Goal: Find specific page/section: Find specific page/section

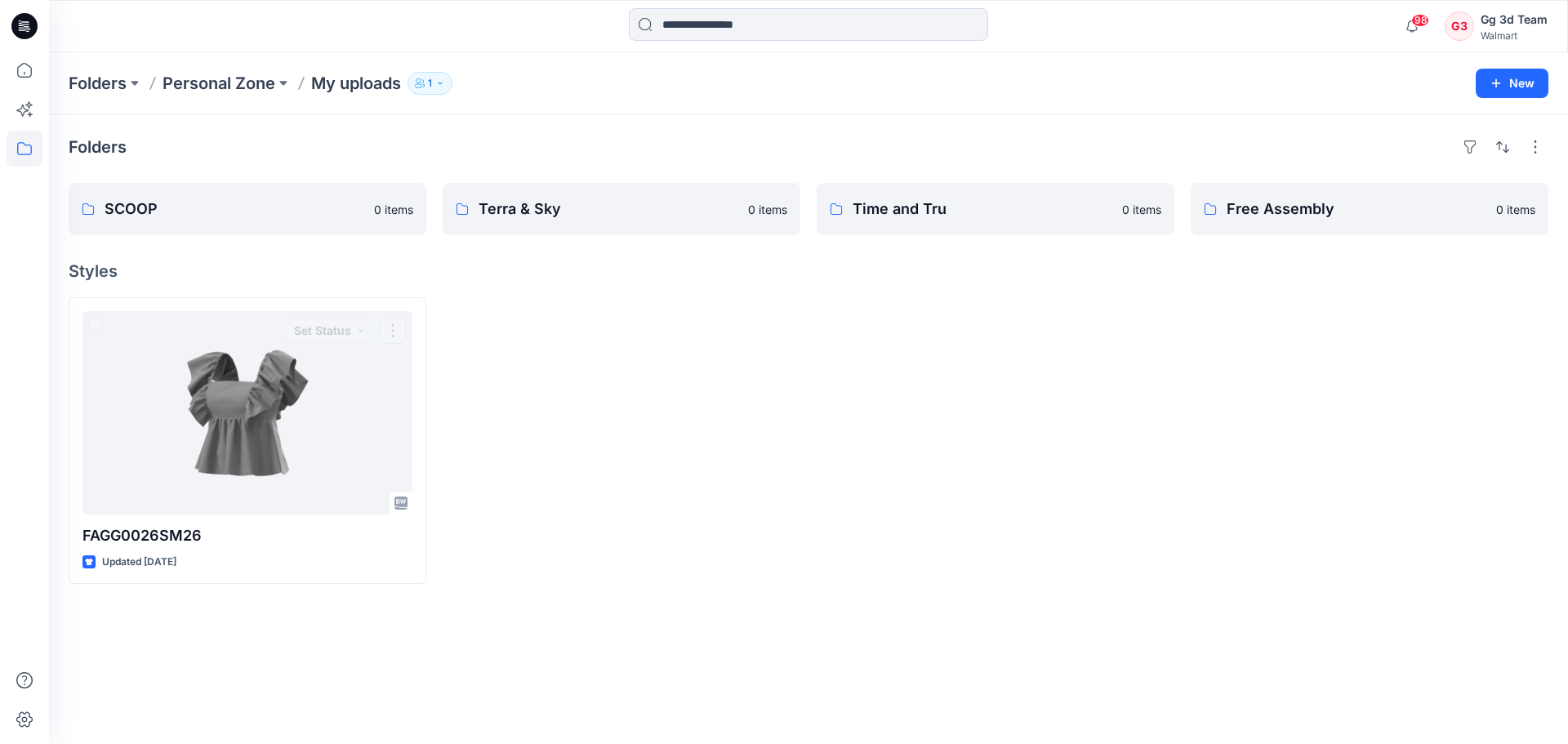
click at [759, 576] on div at bounding box center [621, 441] width 357 height 286
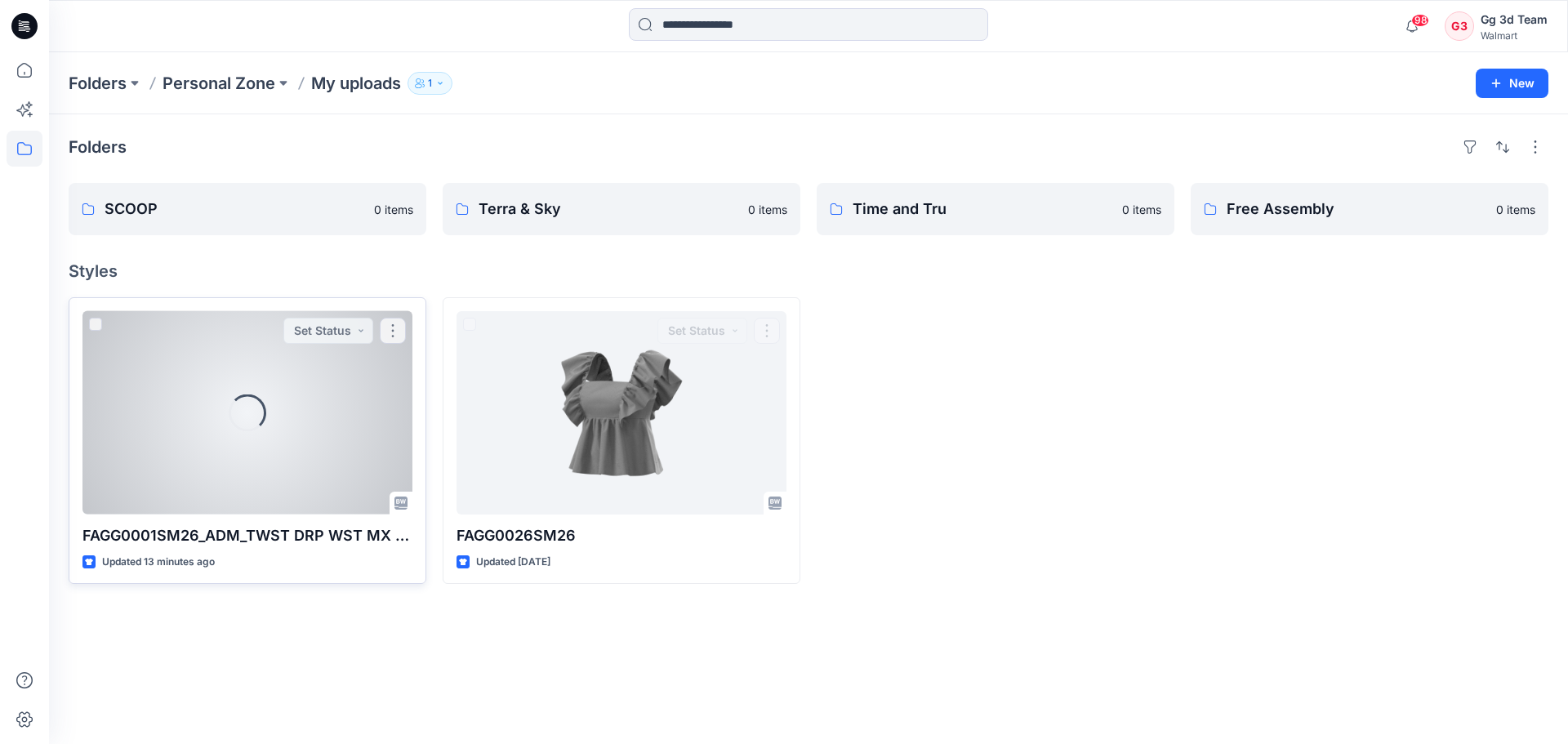
click at [317, 435] on div "Loading..." at bounding box center [247, 412] width 330 height 203
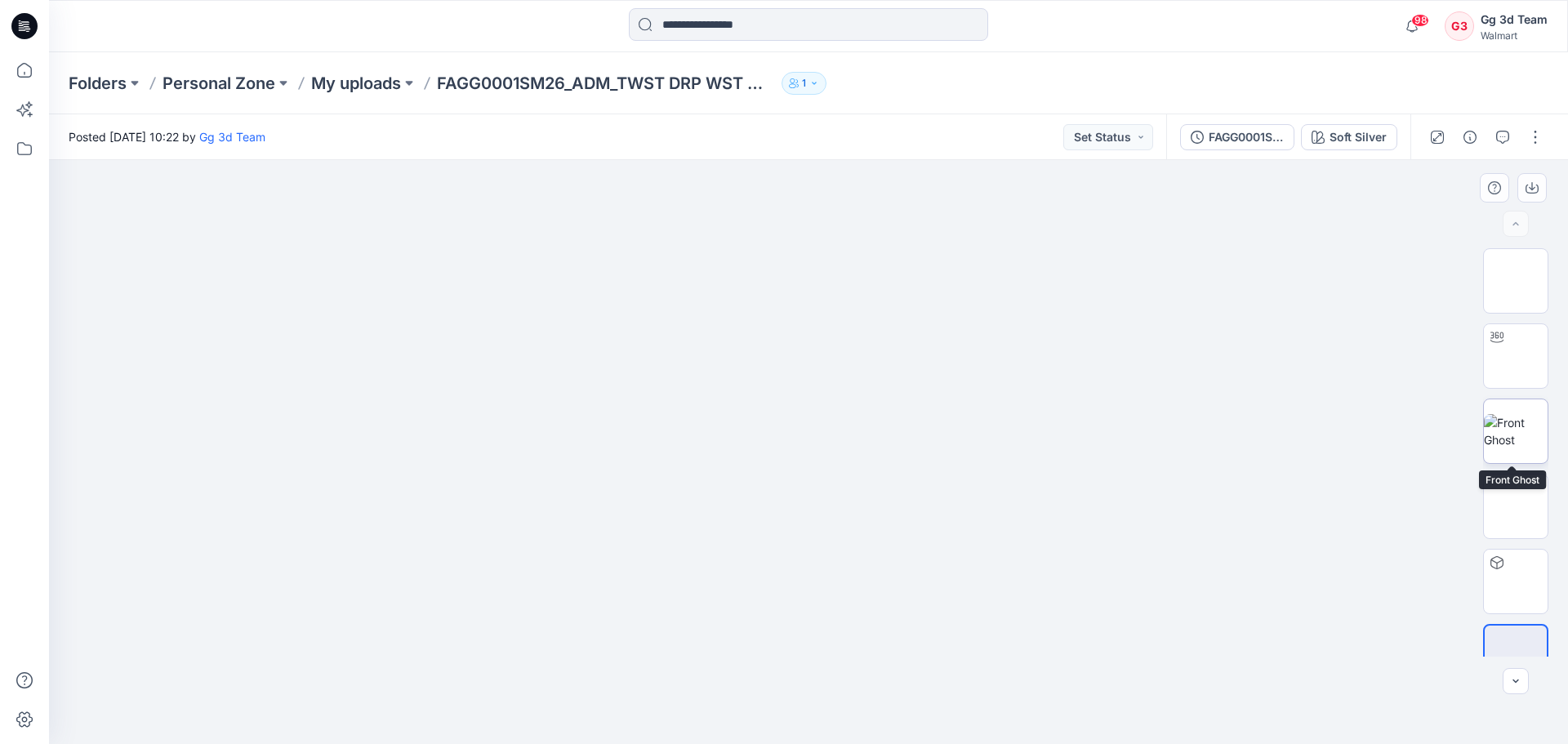
click at [1509, 435] on img at bounding box center [1516, 431] width 63 height 34
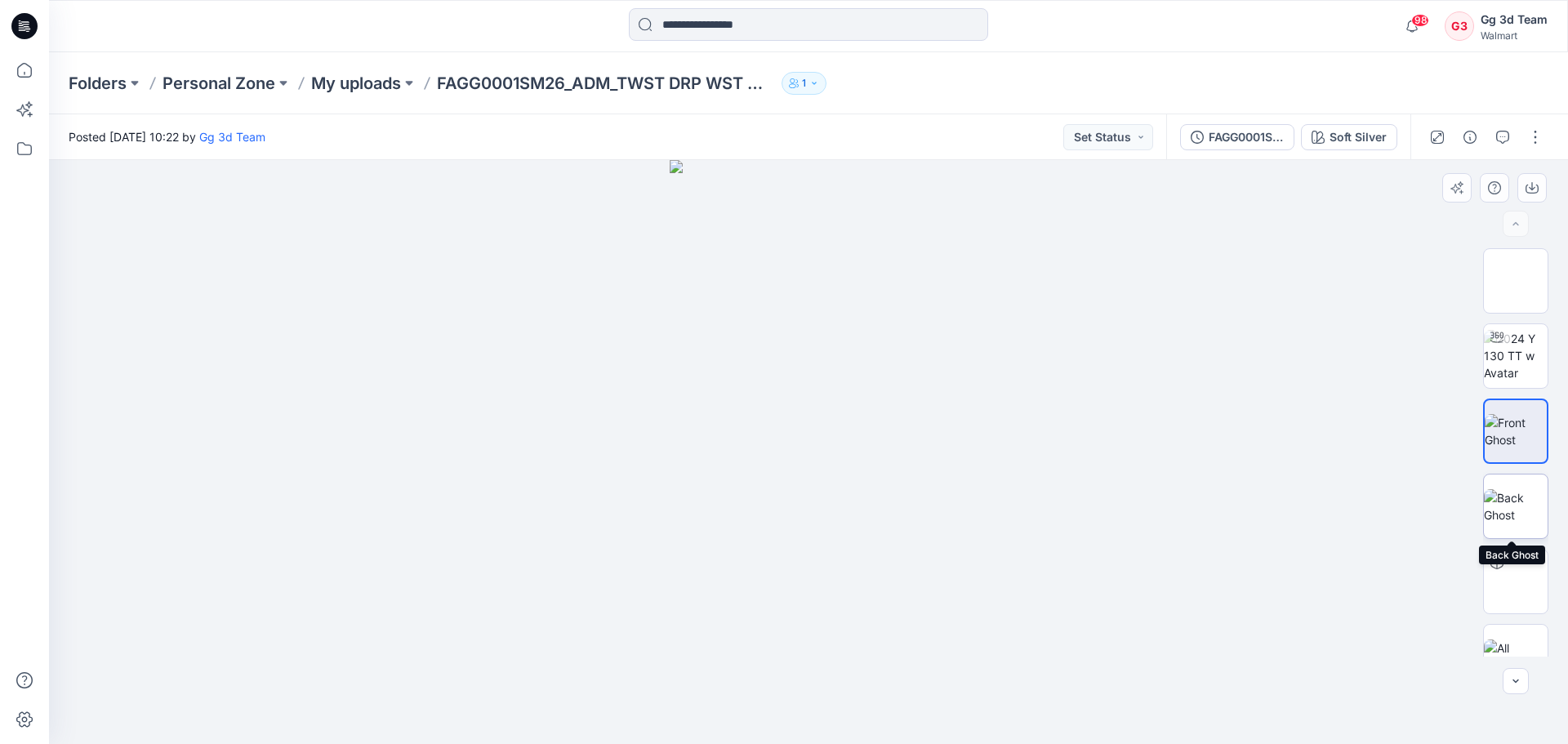
click at [1505, 499] on img at bounding box center [1516, 507] width 63 height 34
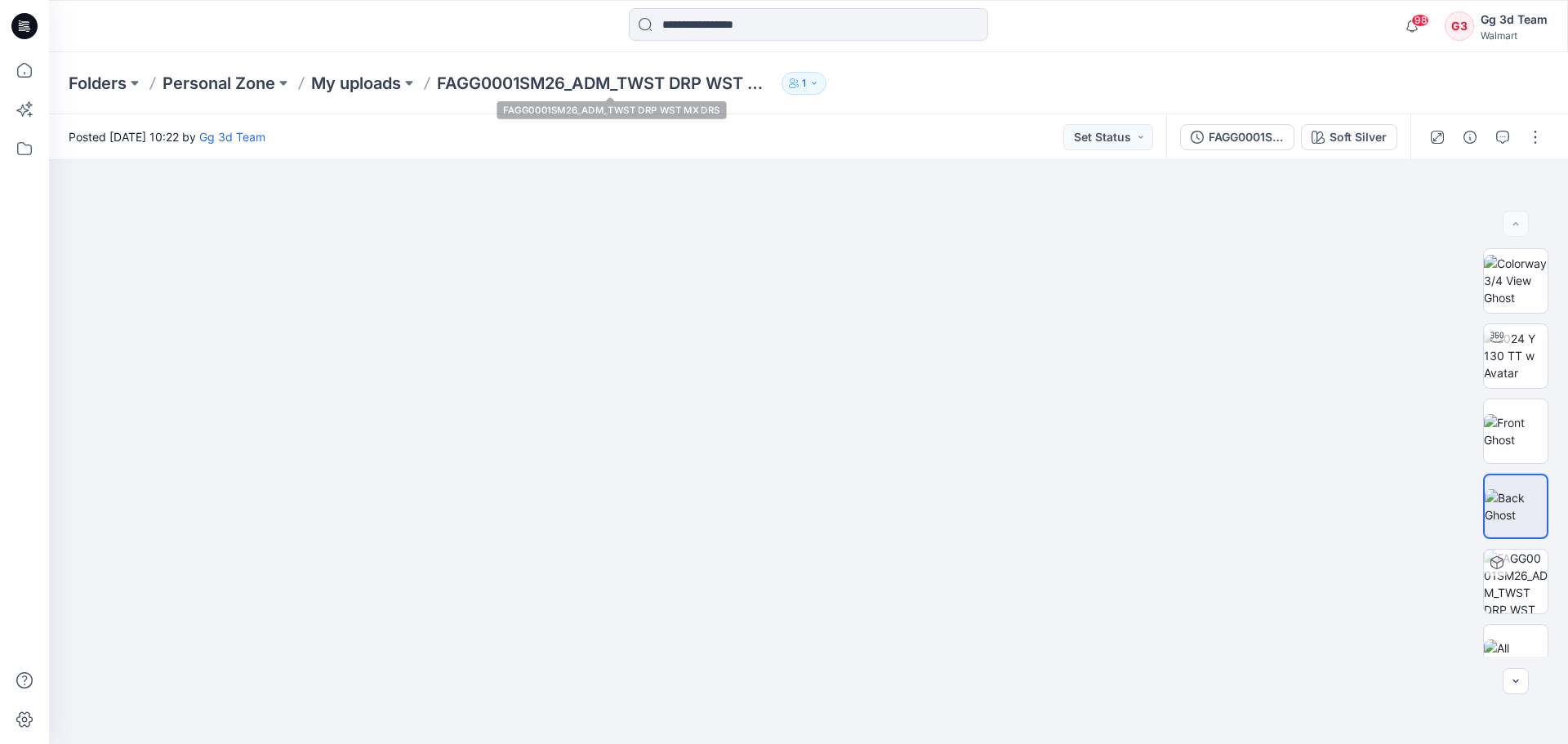
click at [369, 65] on div "Folders Personal Zone My uploads FAGG0001SM26_ADM_TWST DRP WST MX DRS 1" at bounding box center [808, 83] width 1519 height 62
click at [375, 81] on p "My uploads" at bounding box center [356, 83] width 90 height 23
